Goal: Transaction & Acquisition: Purchase product/service

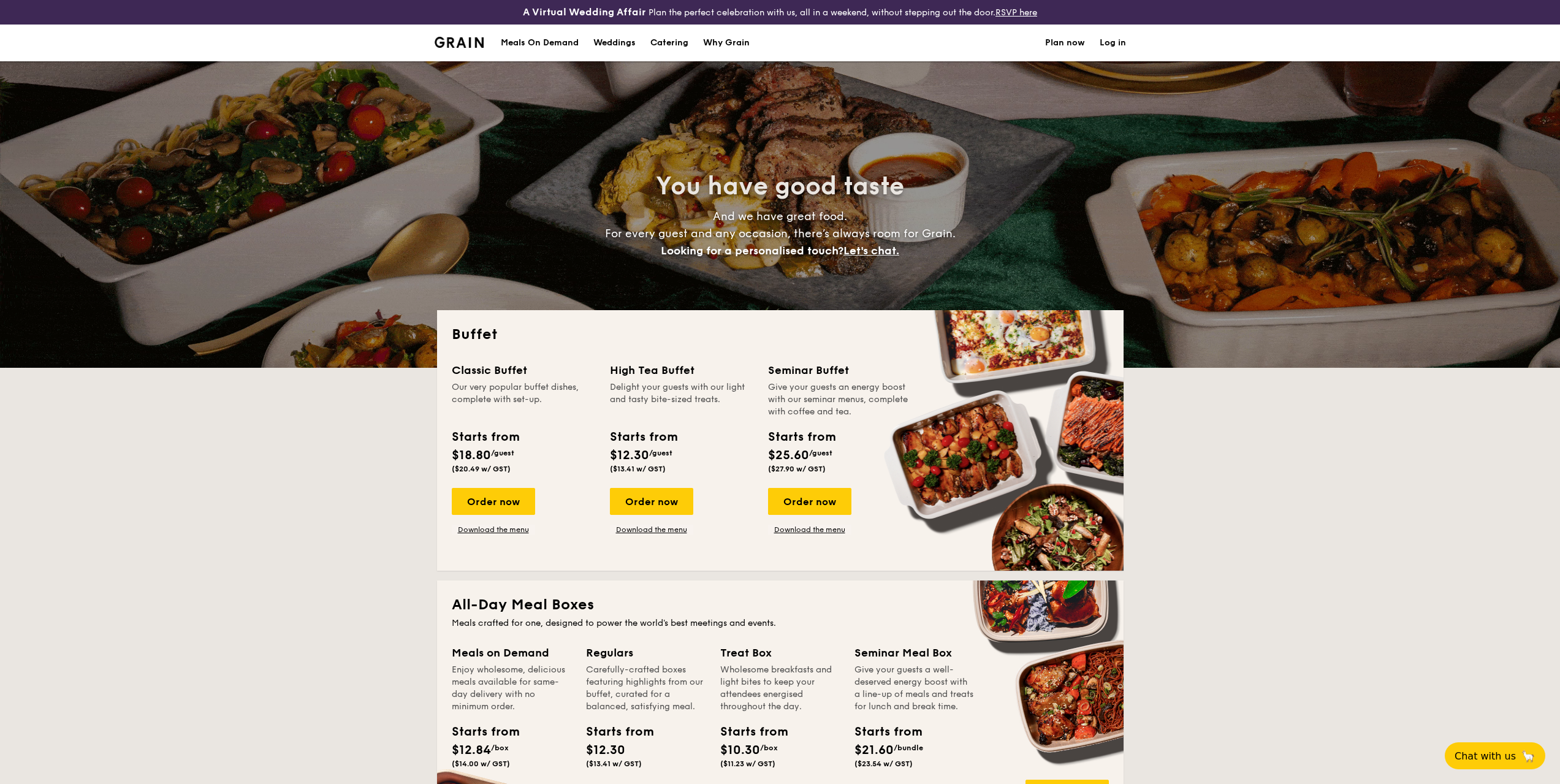
select select
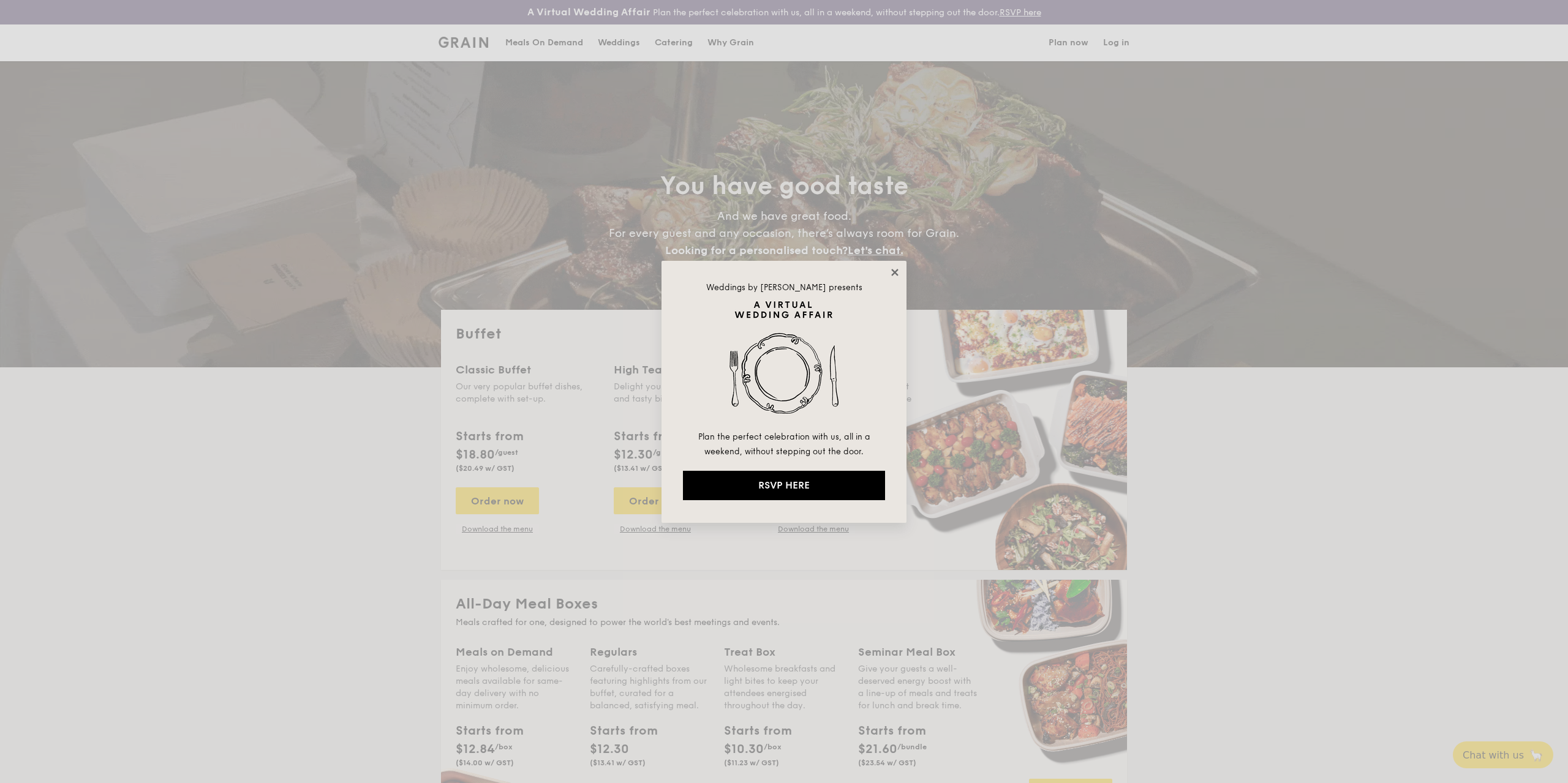
click at [891, 271] on icon at bounding box center [895, 272] width 11 height 11
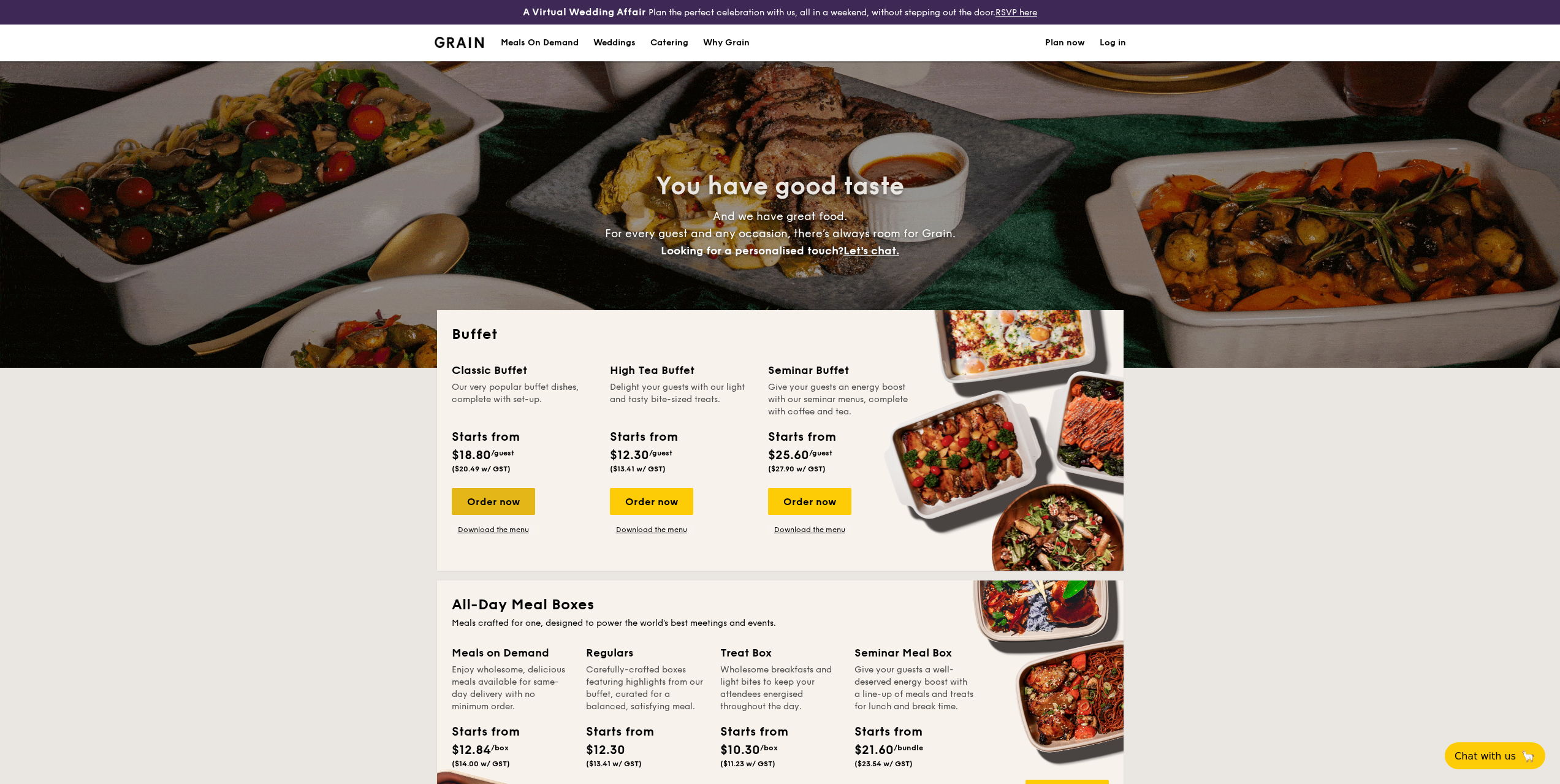
click at [497, 496] on div "Order now" at bounding box center [493, 501] width 83 height 27
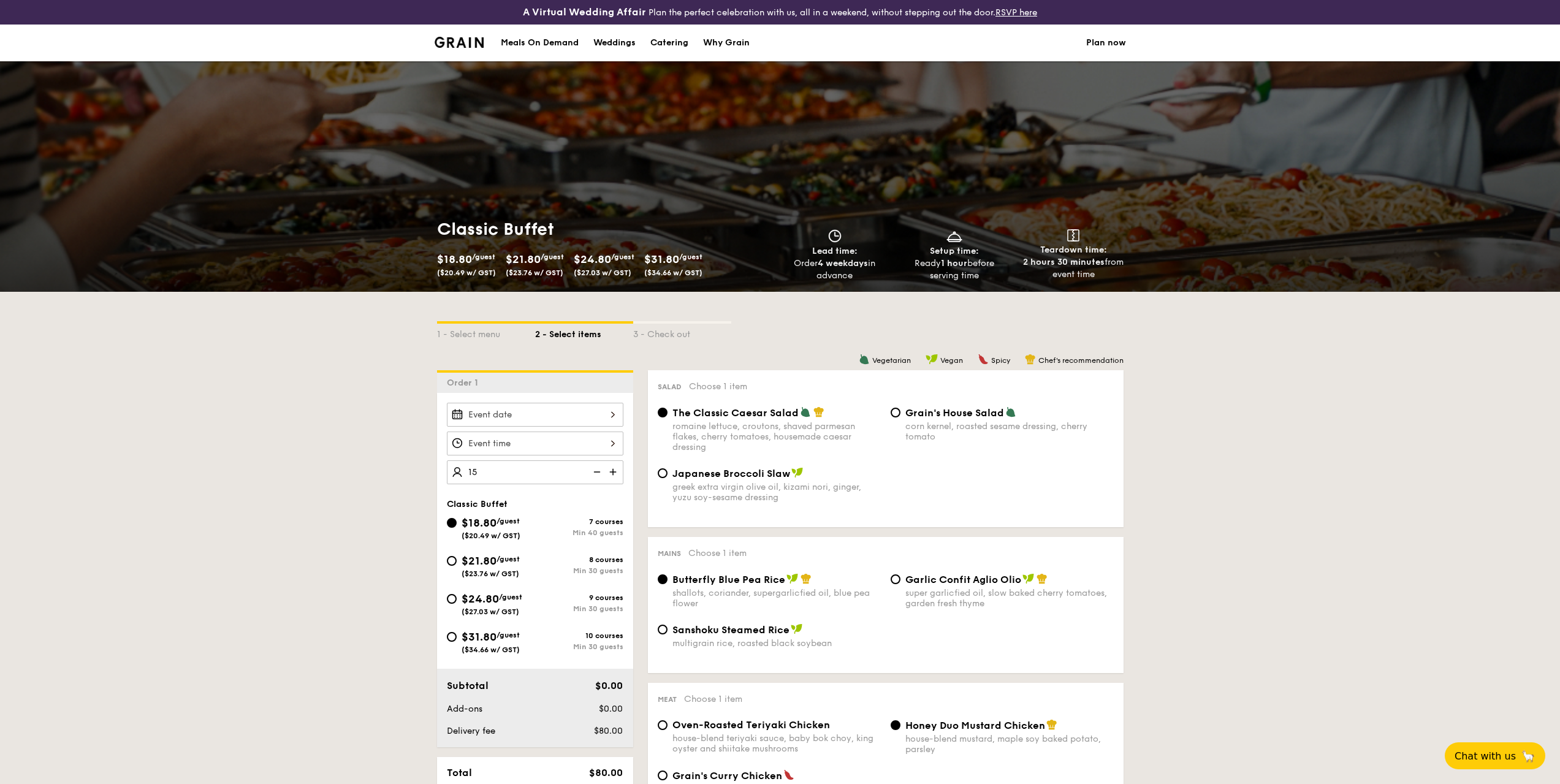
type input "40 guests"
click at [454, 47] on img at bounding box center [460, 42] width 50 height 11
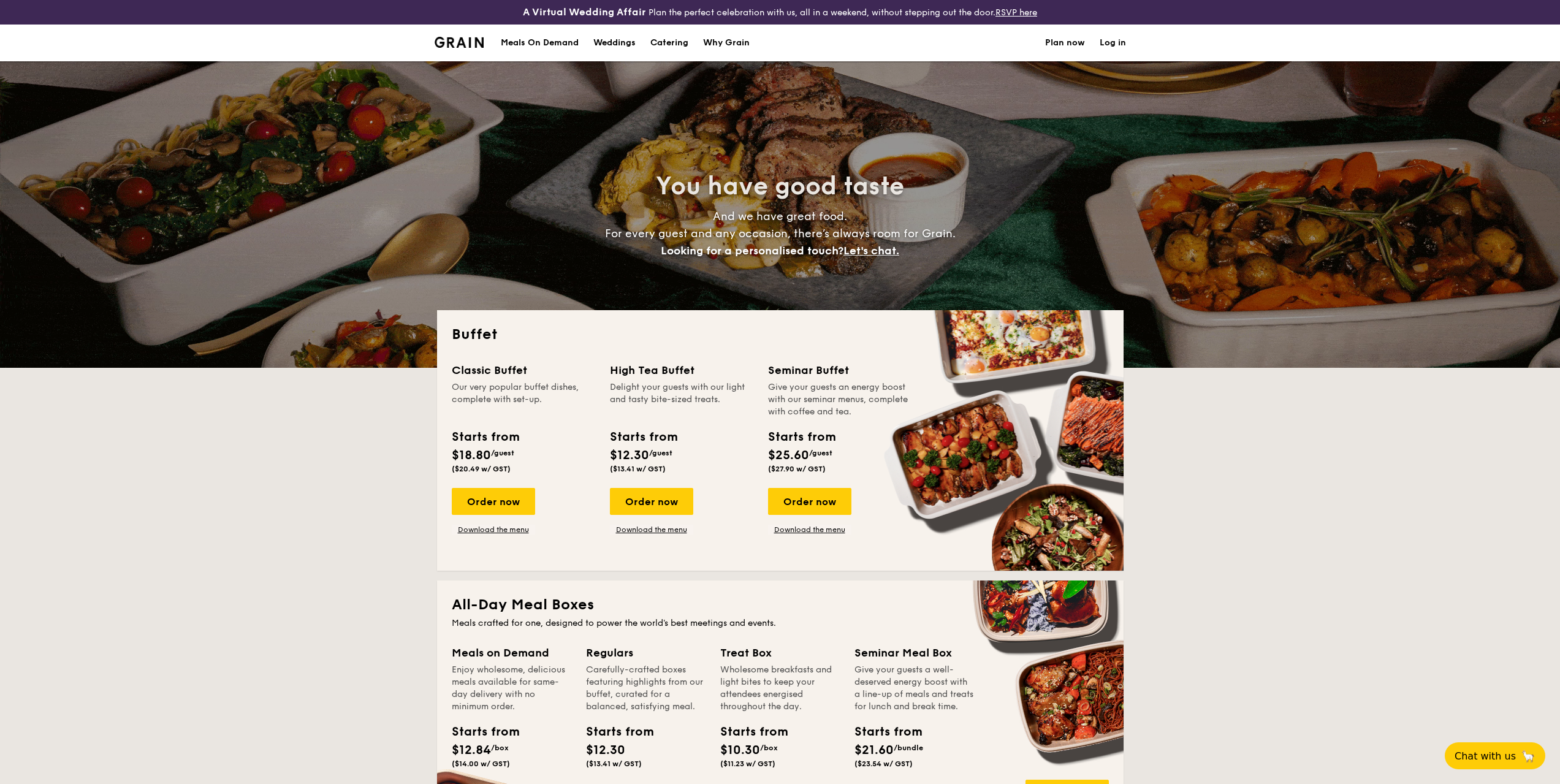
select select
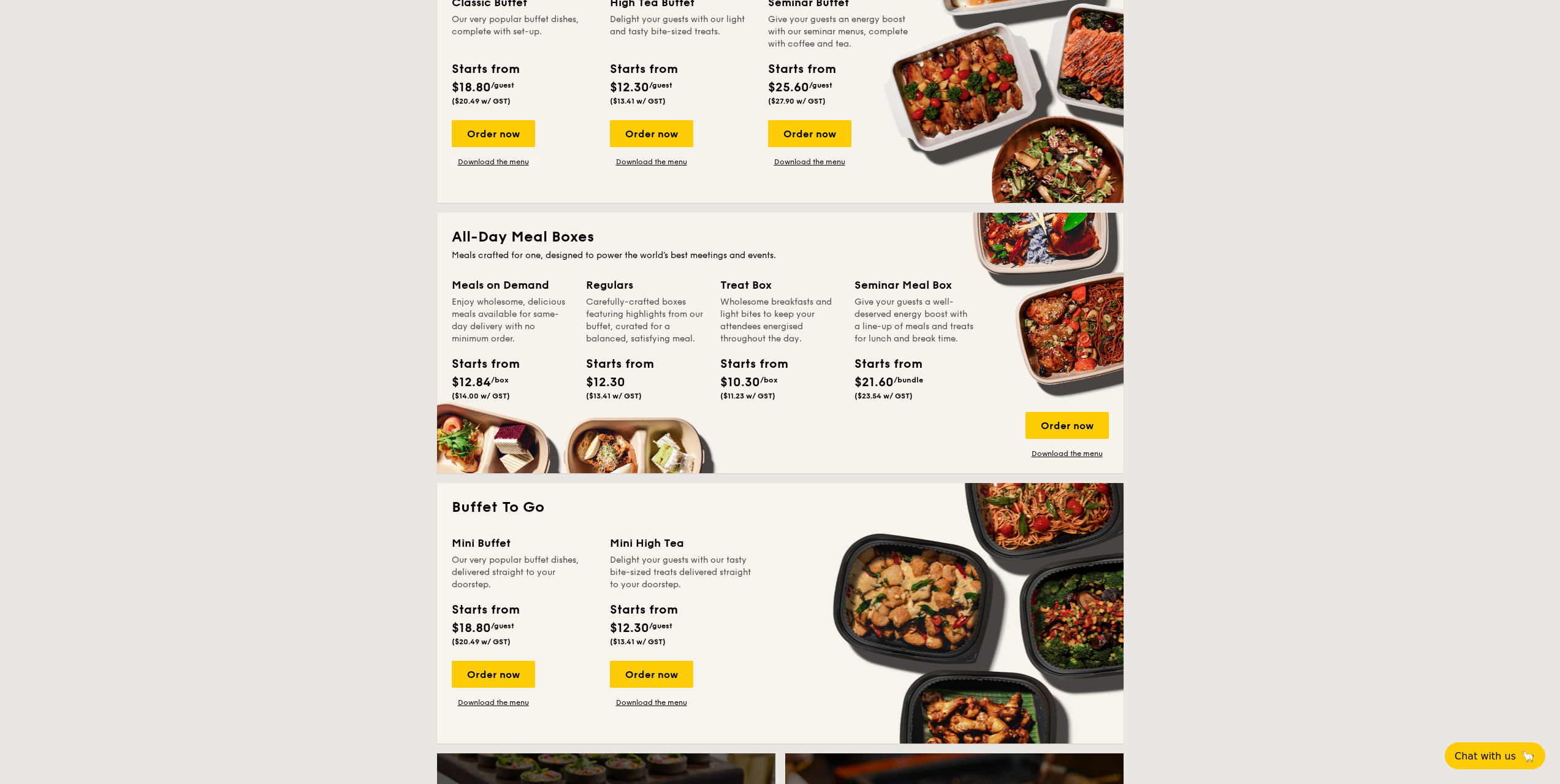
scroll to position [674, 0]
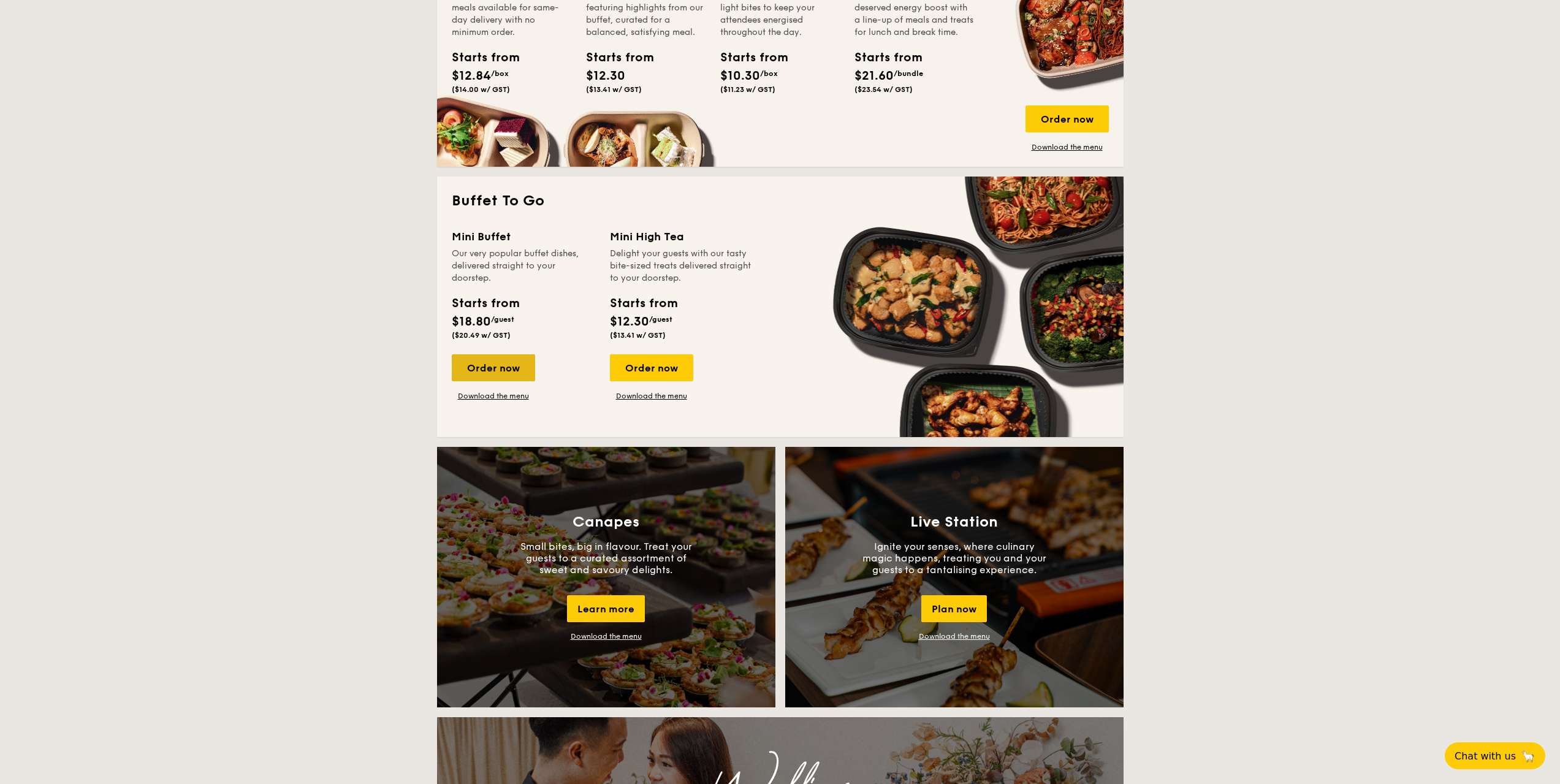
click at [490, 367] on div "Order now" at bounding box center [493, 367] width 83 height 27
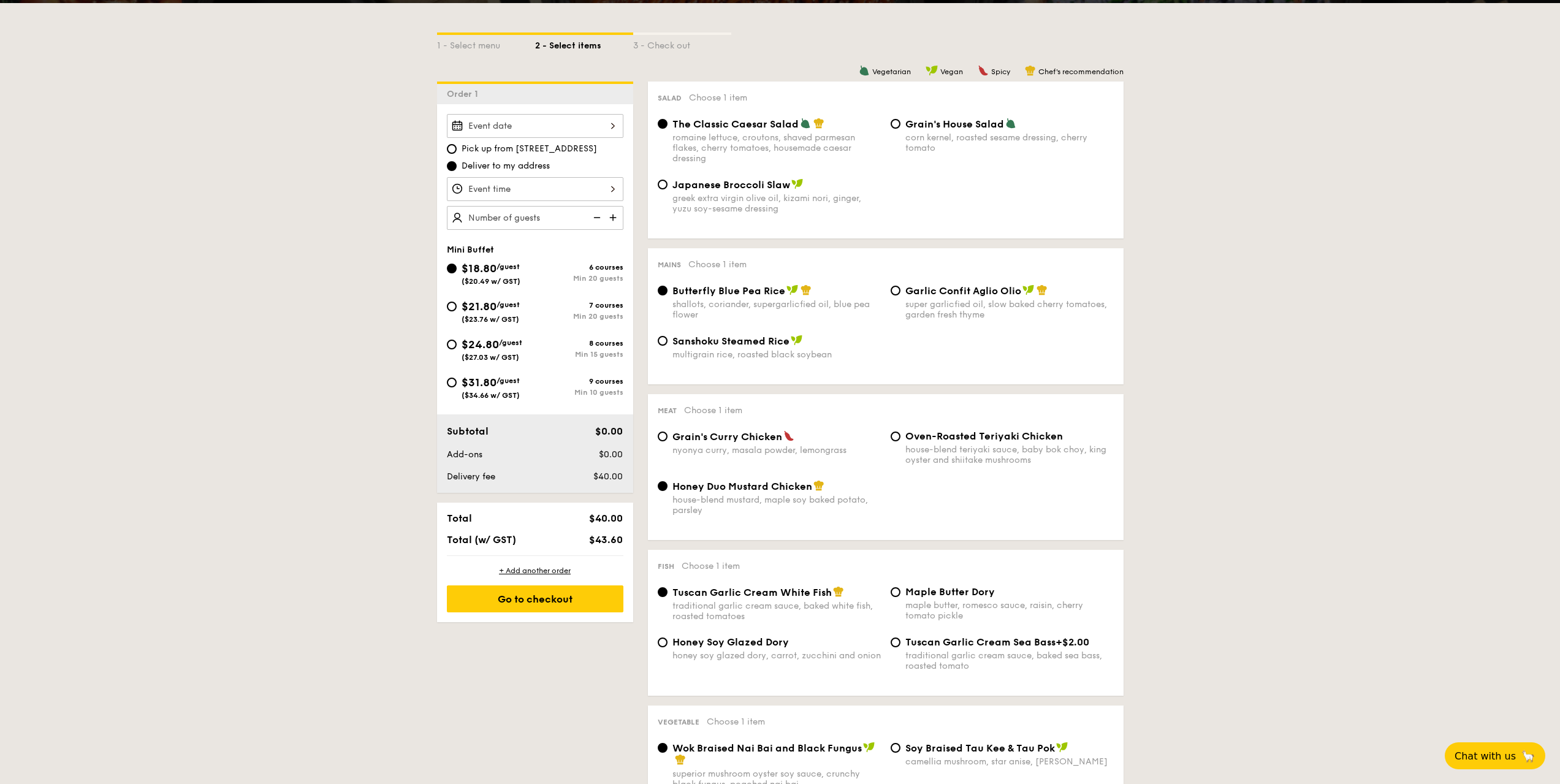
scroll to position [306, 0]
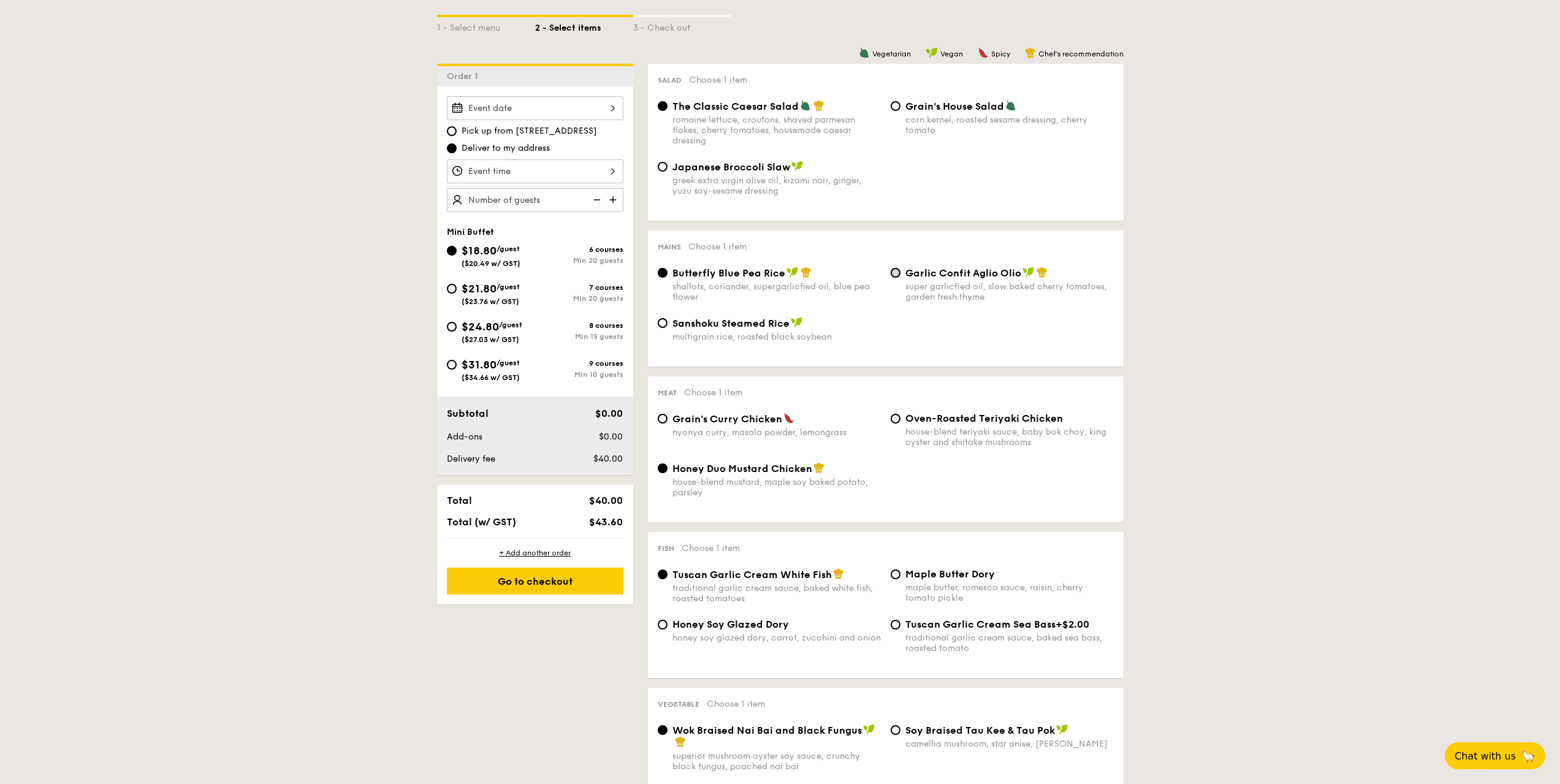
click at [893, 273] on input "Garlic Confit Aglio Olio super garlicfied oil, slow baked cherry tomatoes, gard…" at bounding box center [896, 273] width 10 height 10
radio input "true"
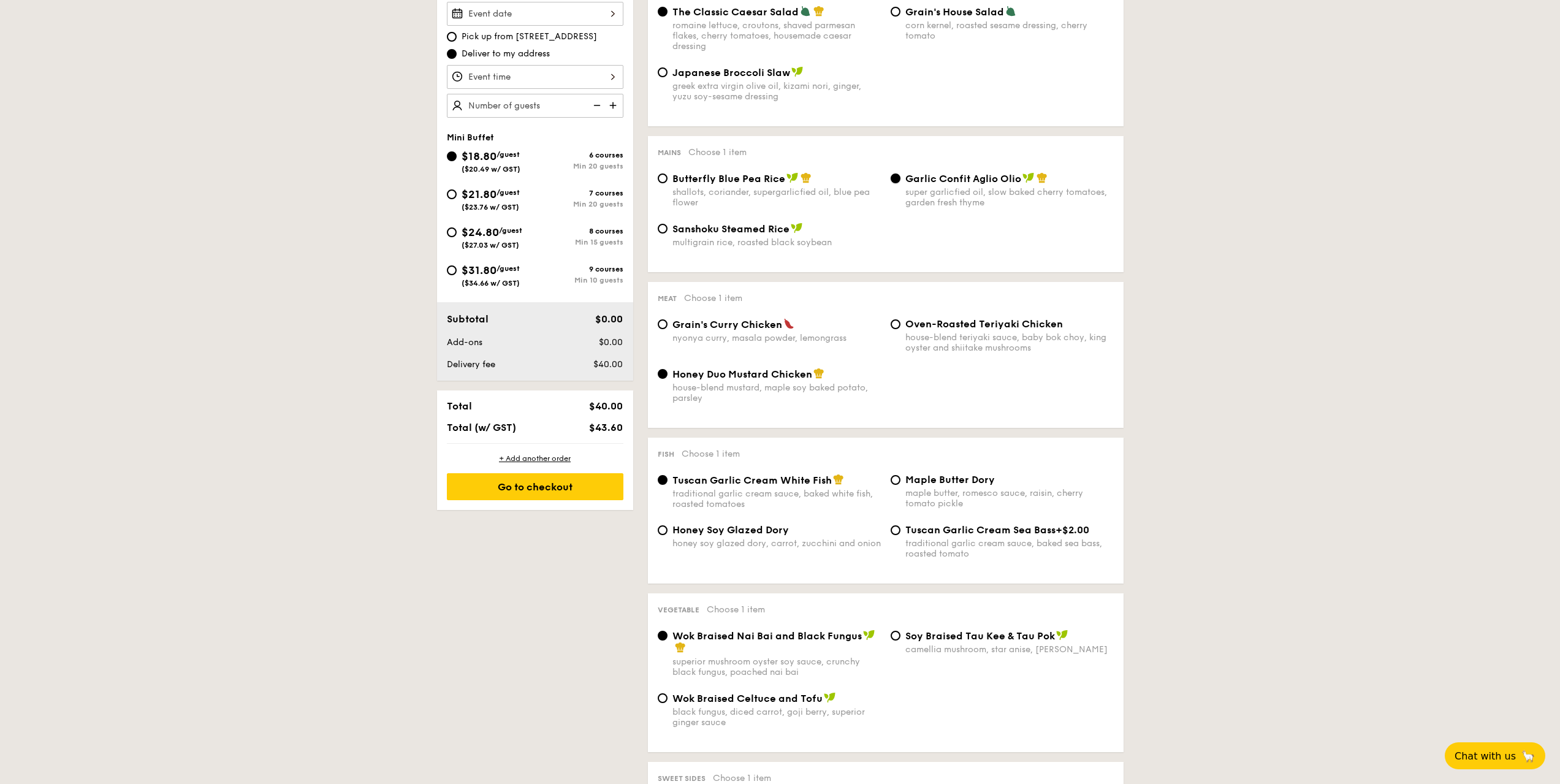
scroll to position [429, 0]
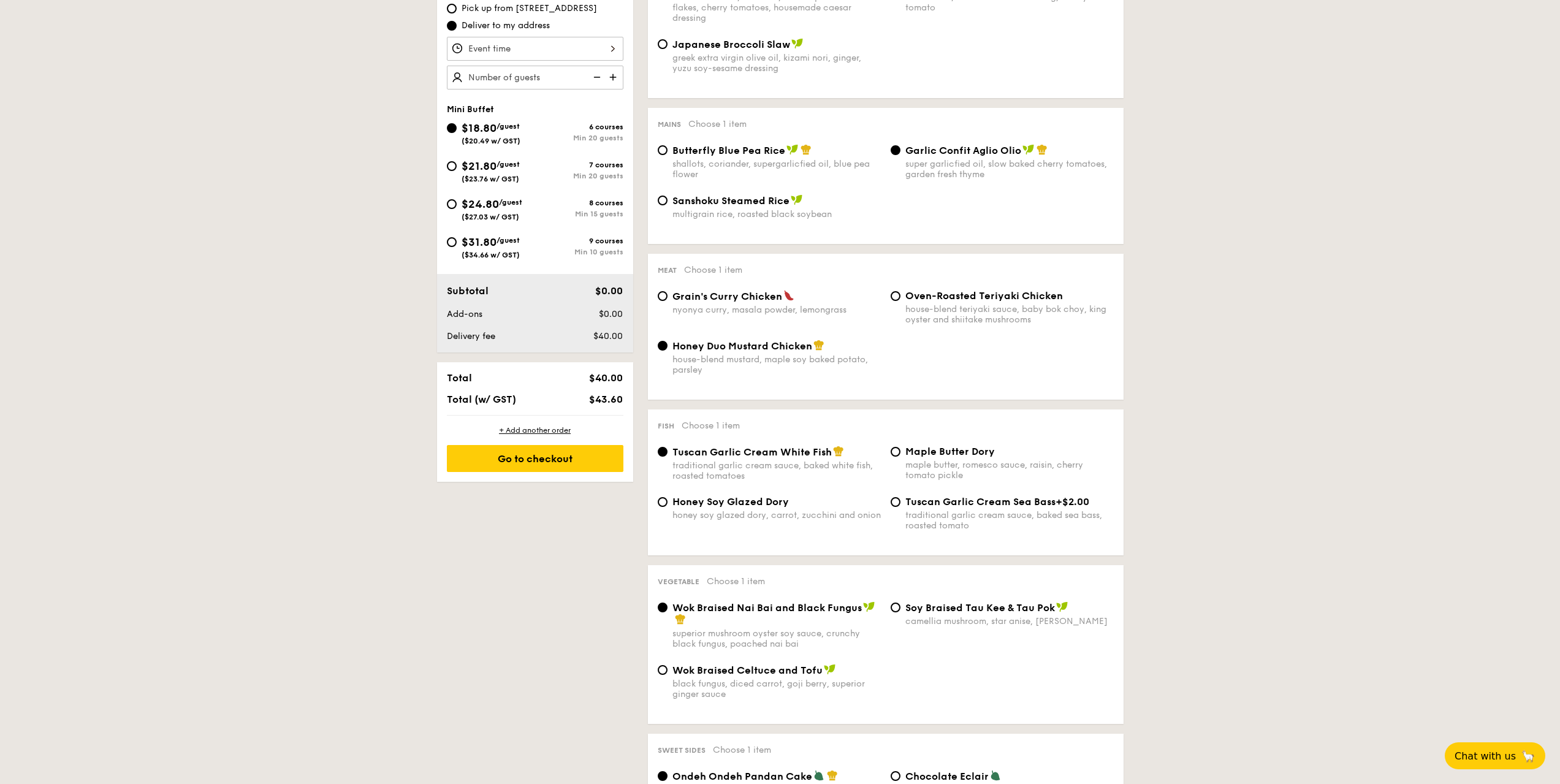
click at [721, 305] on div "nyonya curry, masala powder, lemongrass" at bounding box center [777, 309] width 209 height 11
click at [668, 301] on input "Grain's [PERSON_NAME] Chicken nyonya [PERSON_NAME], masala powder, lemongrass" at bounding box center [663, 296] width 10 height 10
radio input "true"
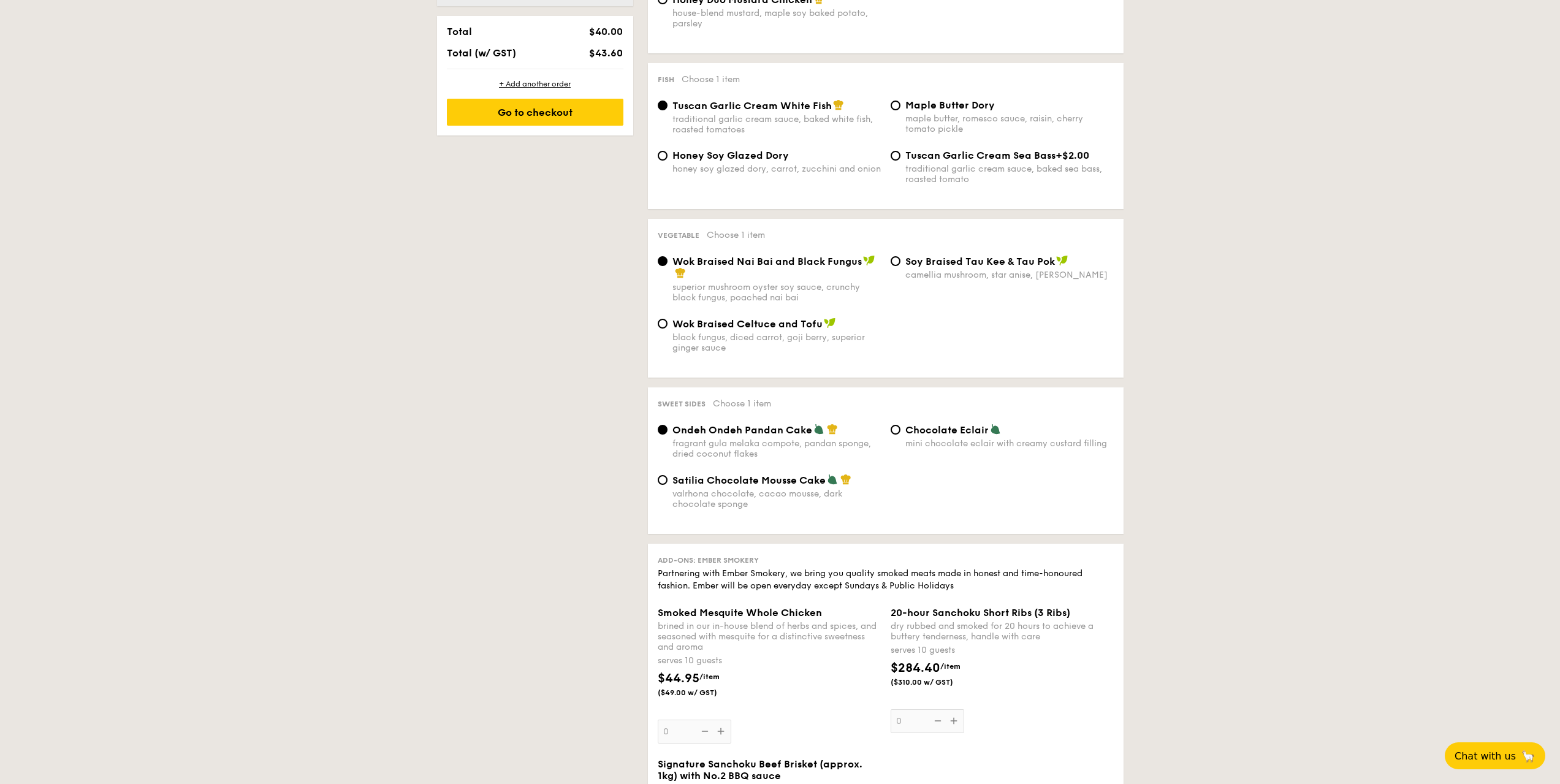
scroll to position [797, 0]
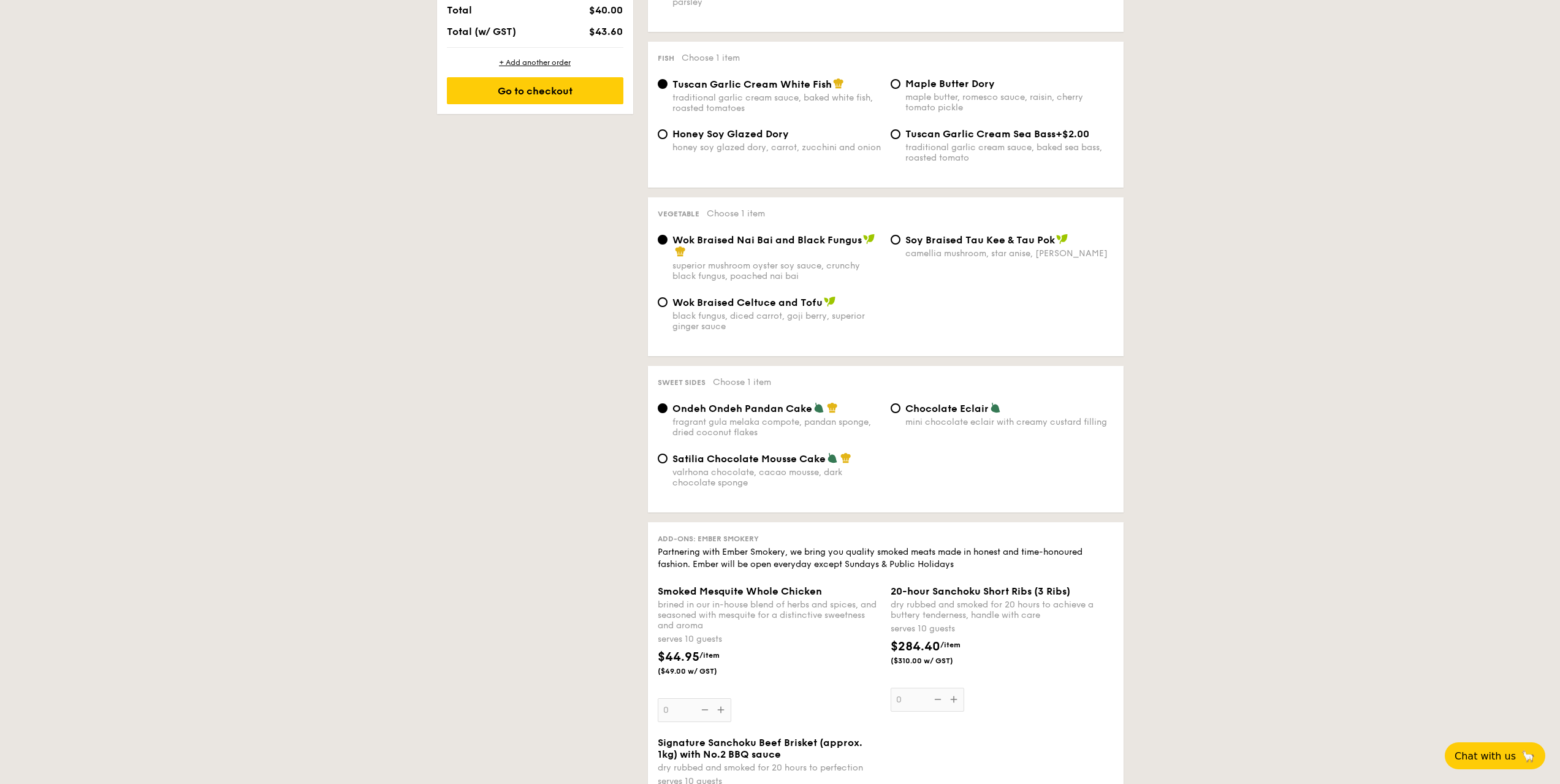
click at [907, 410] on span "Chocolate Eclair" at bounding box center [947, 408] width 83 height 12
click at [901, 410] on input "Chocolate Eclair mini chocolate eclair with creamy custard filling" at bounding box center [896, 408] width 10 height 10
radio input "true"
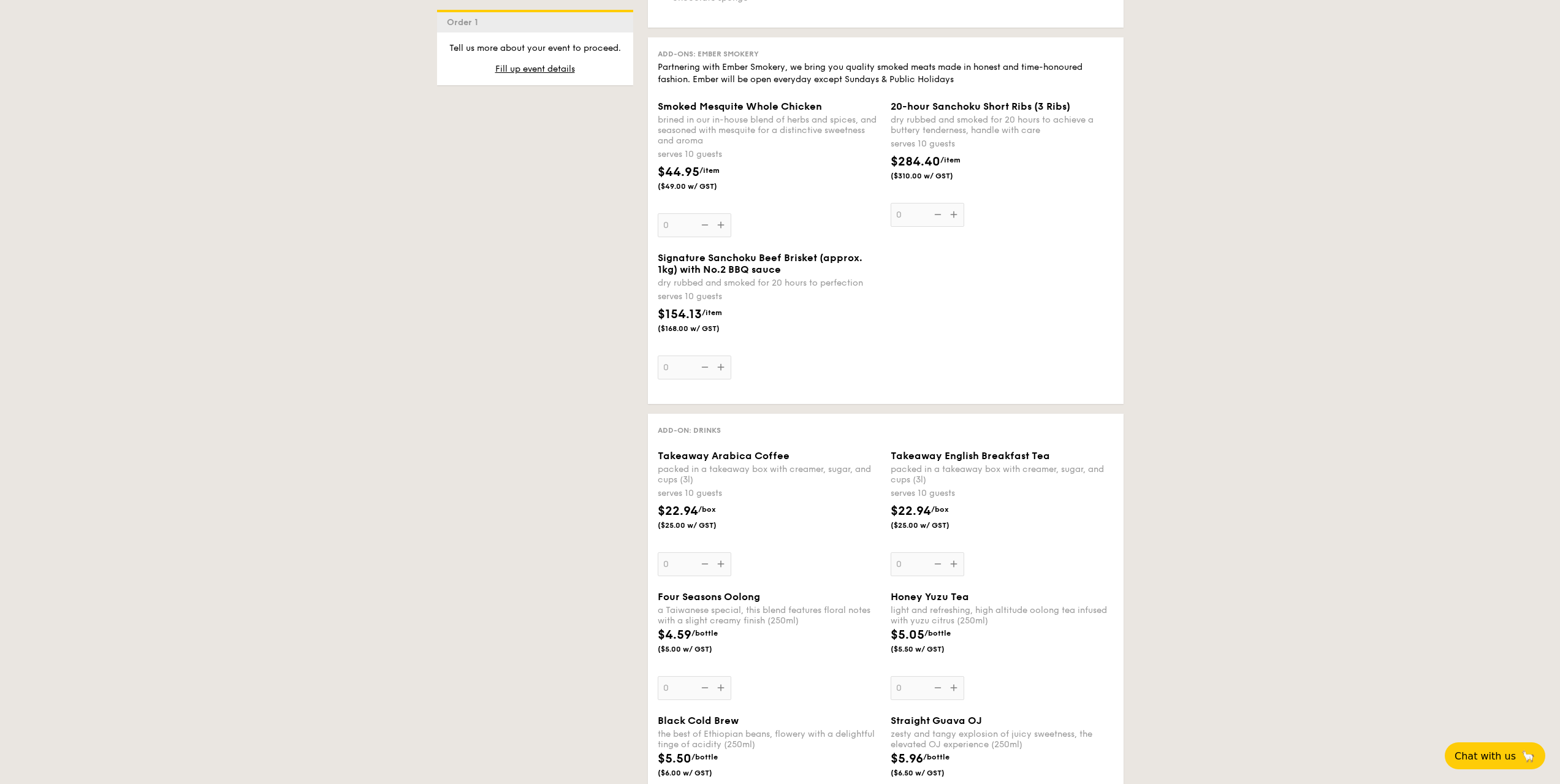
scroll to position [1226, 0]
